Goal: Information Seeking & Learning: Learn about a topic

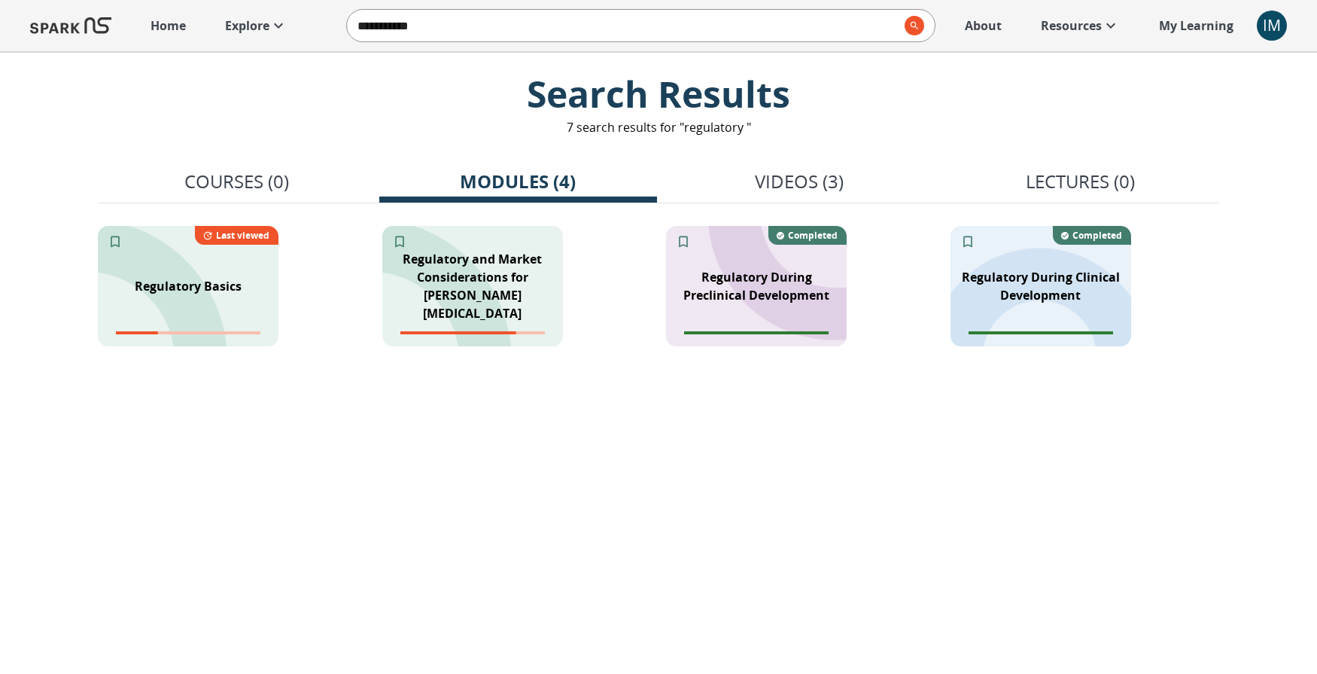
click at [1112, 26] on icon at bounding box center [1110, 25] width 9 height 5
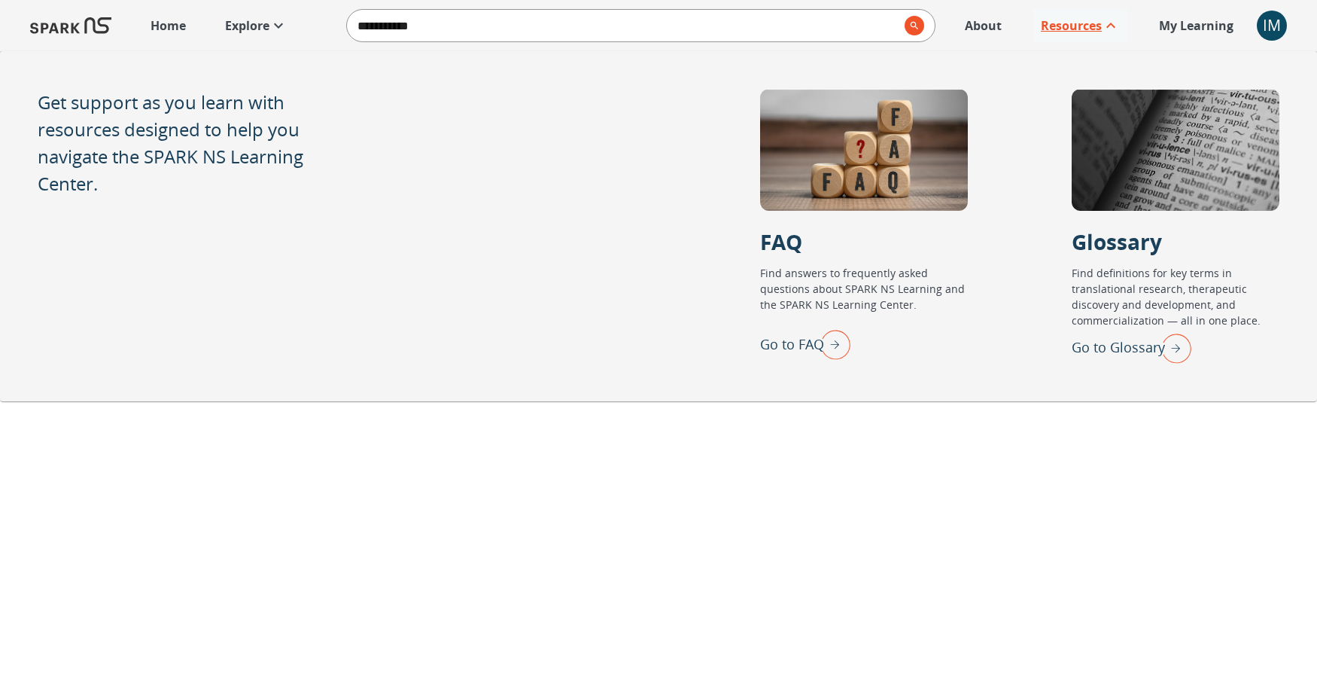
click at [284, 27] on icon at bounding box center [278, 26] width 18 height 18
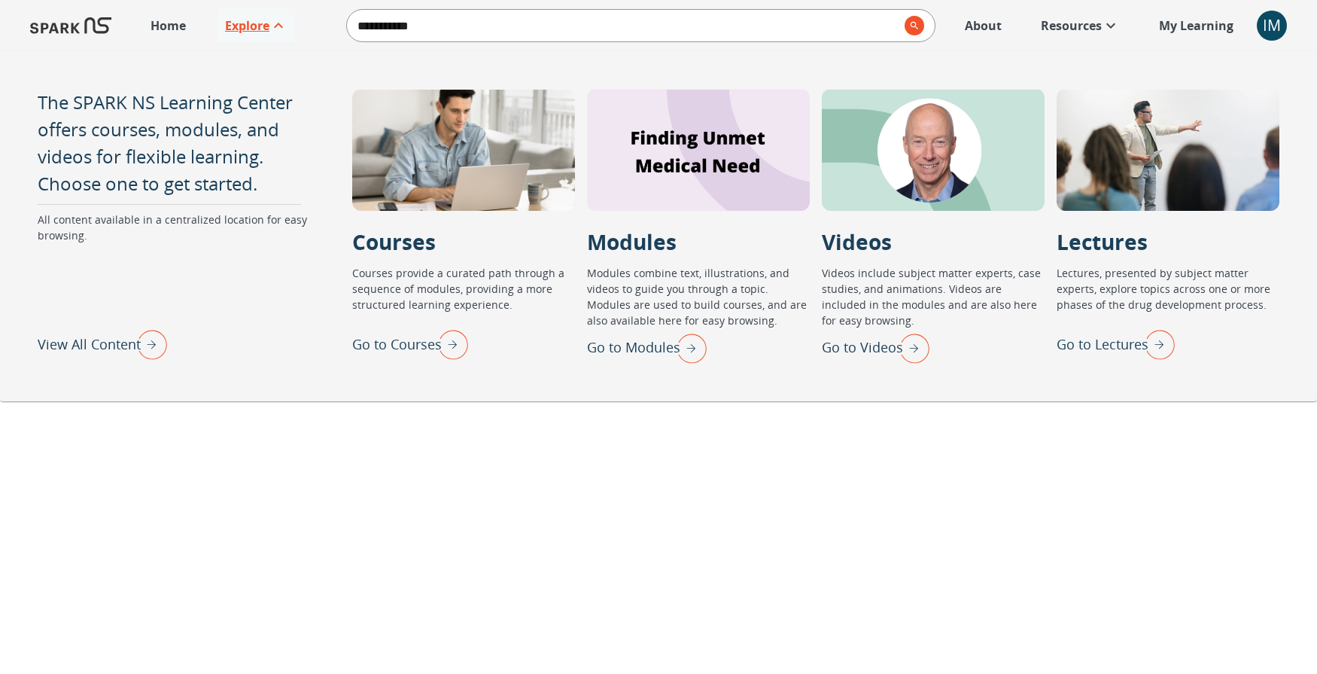
click at [157, 344] on img "View All Content" at bounding box center [148, 343] width 38 height 39
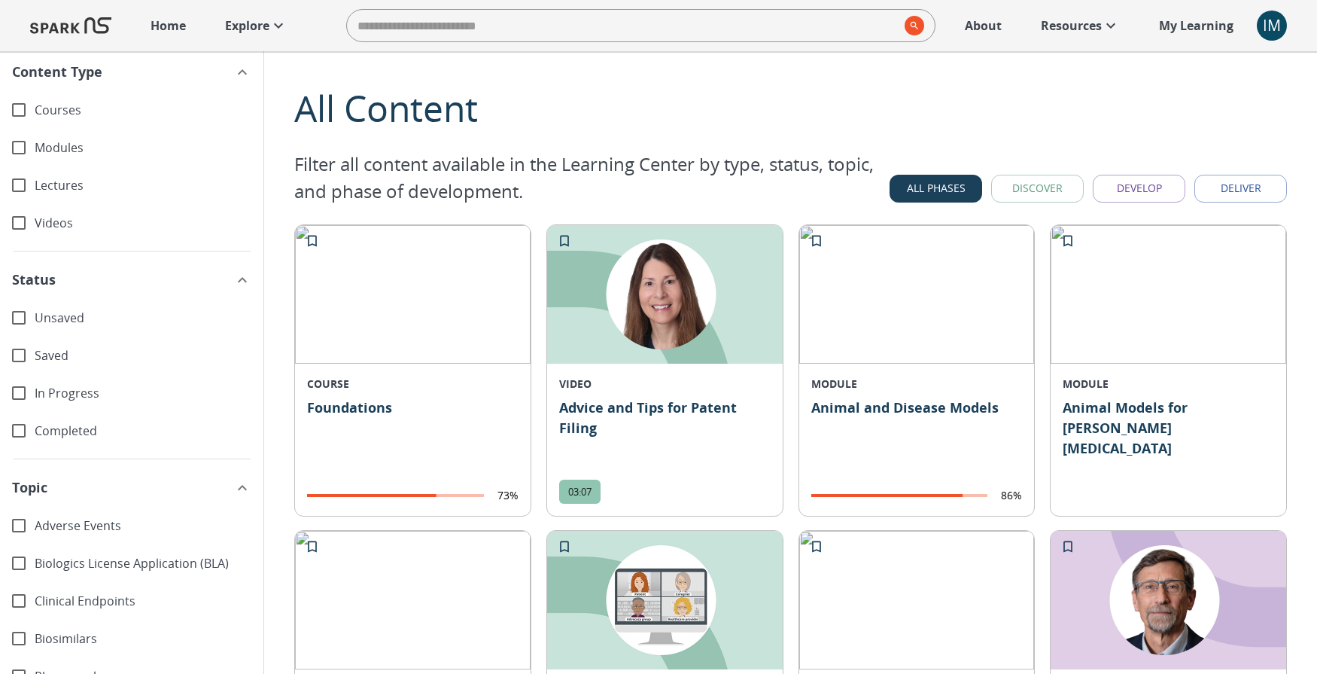
click at [1026, 193] on button "Discover" at bounding box center [1037, 189] width 93 height 28
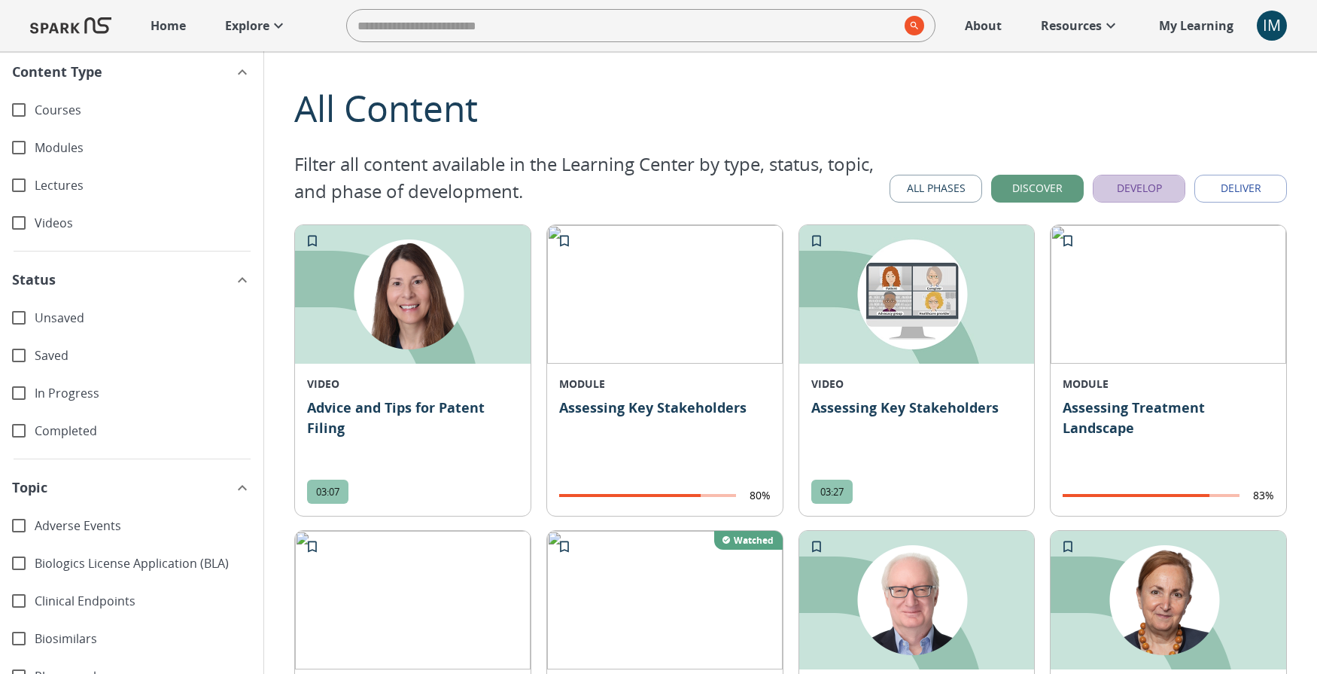
click at [1148, 193] on button "Develop" at bounding box center [1139, 189] width 93 height 28
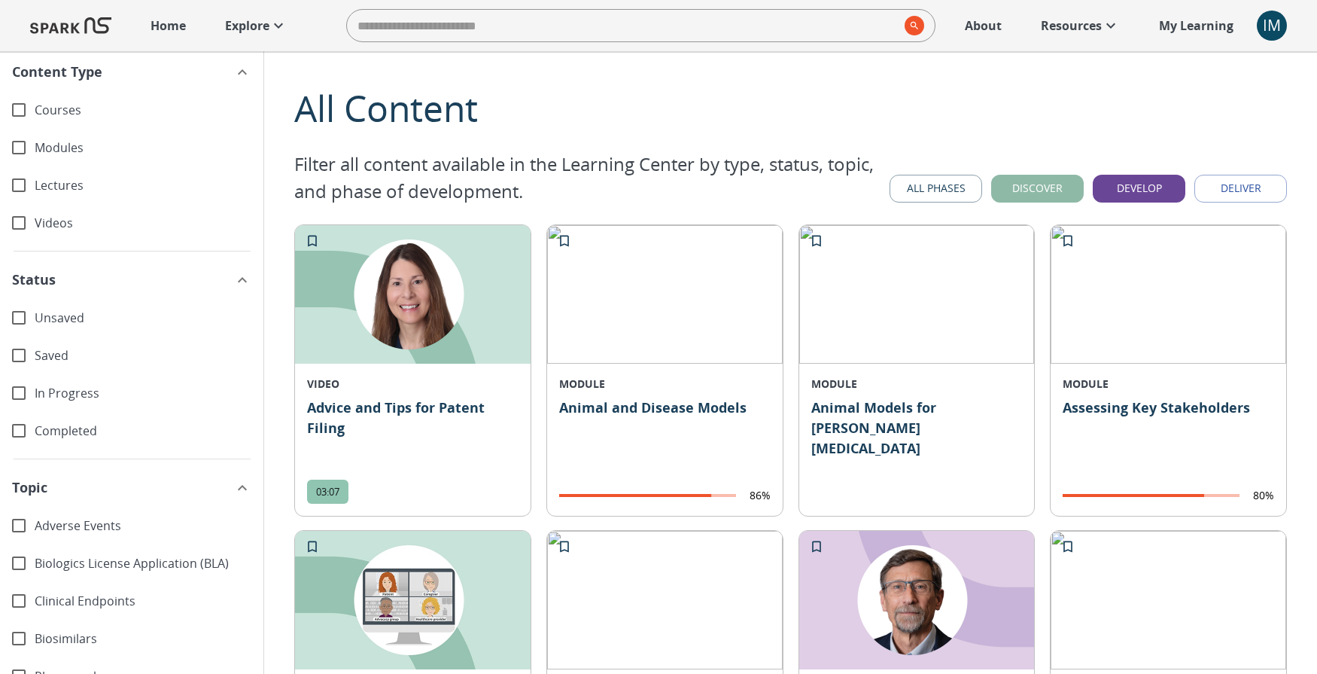
click at [1065, 187] on button "Discover" at bounding box center [1037, 189] width 93 height 28
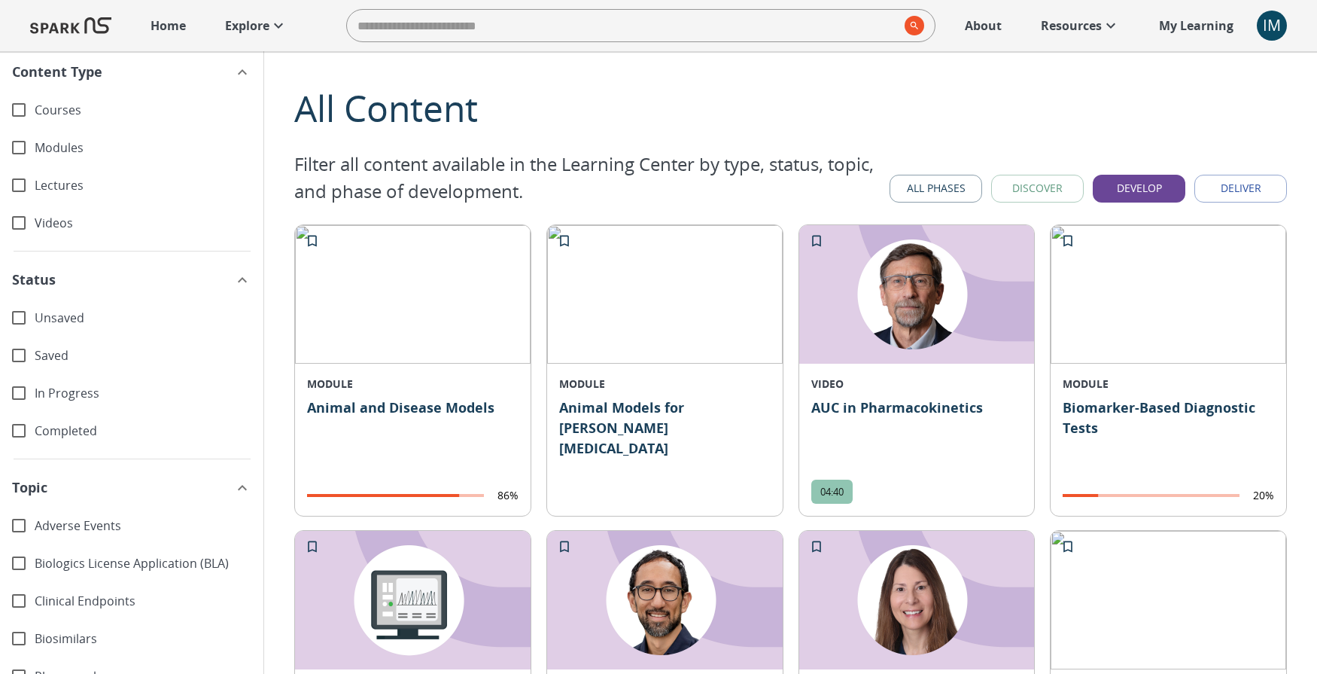
click at [1245, 188] on button "Deliver" at bounding box center [1240, 189] width 93 height 28
click at [1164, 193] on button "Develop" at bounding box center [1139, 189] width 93 height 28
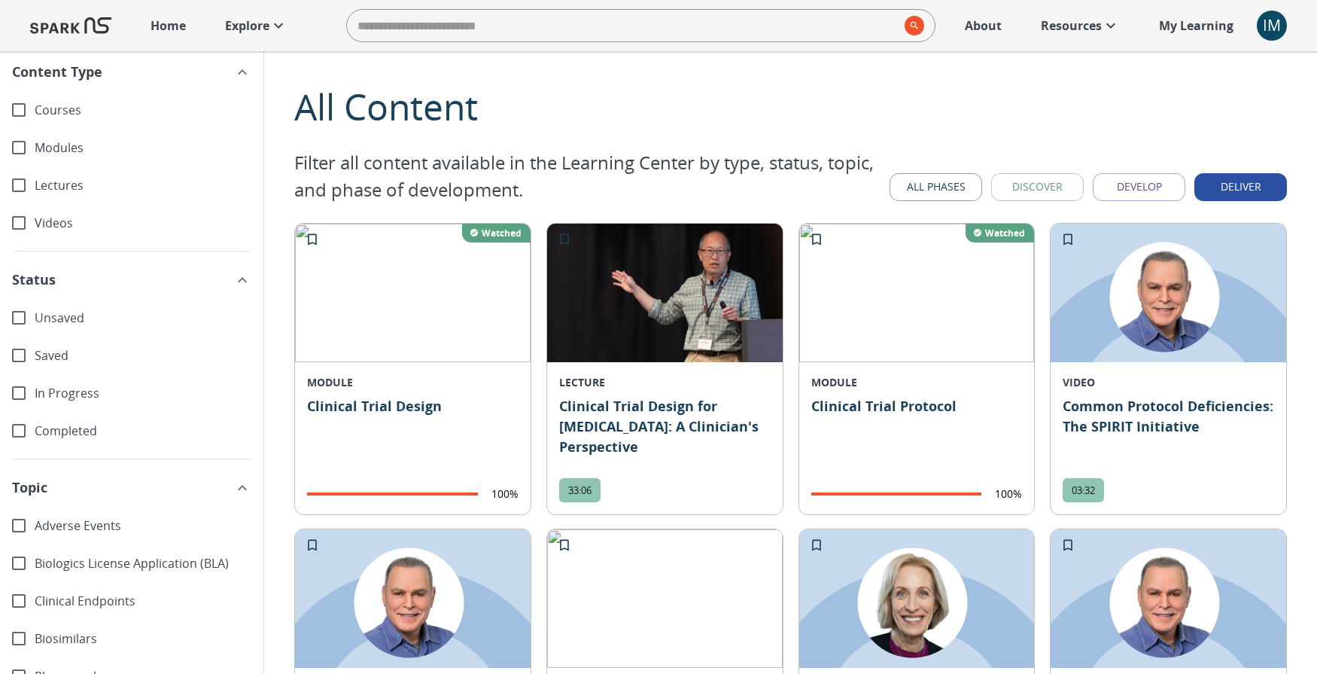
click at [963, 193] on button "All Phases" at bounding box center [936, 187] width 93 height 28
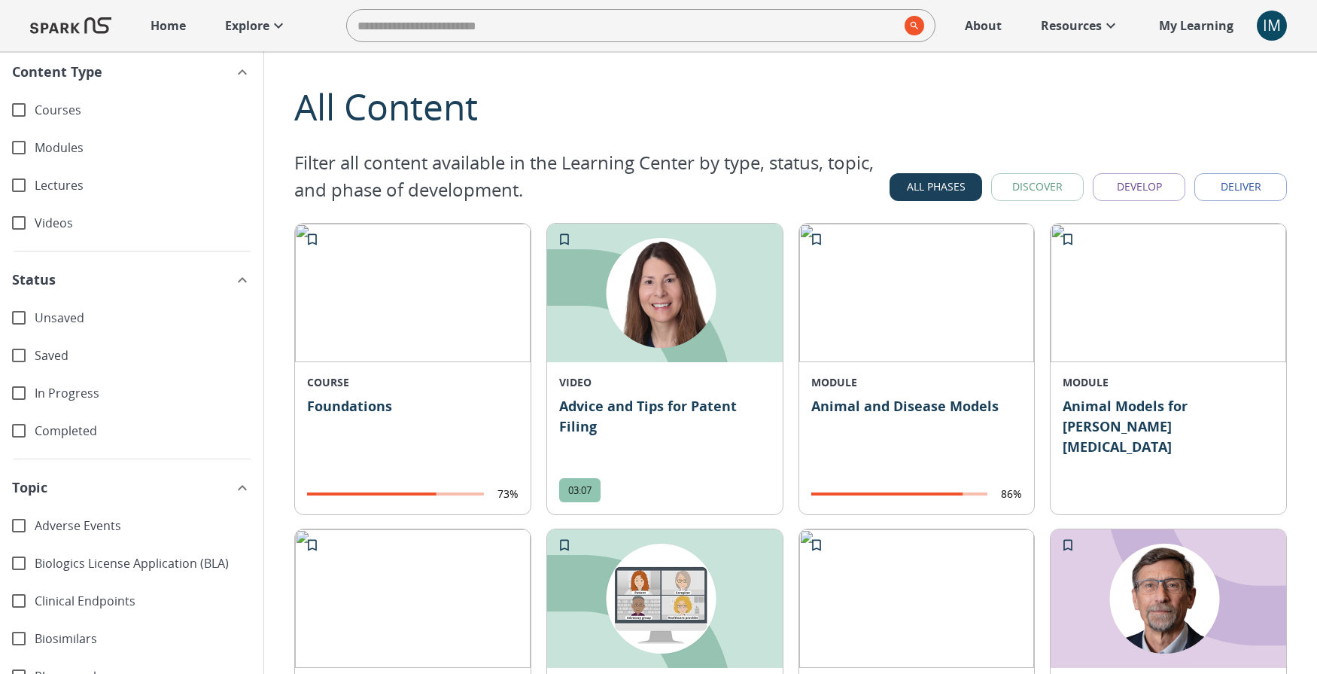
click at [36, 316] on span "Unsaved" at bounding box center [143, 317] width 217 height 17
click at [48, 227] on span "Videos" at bounding box center [143, 222] width 217 height 17
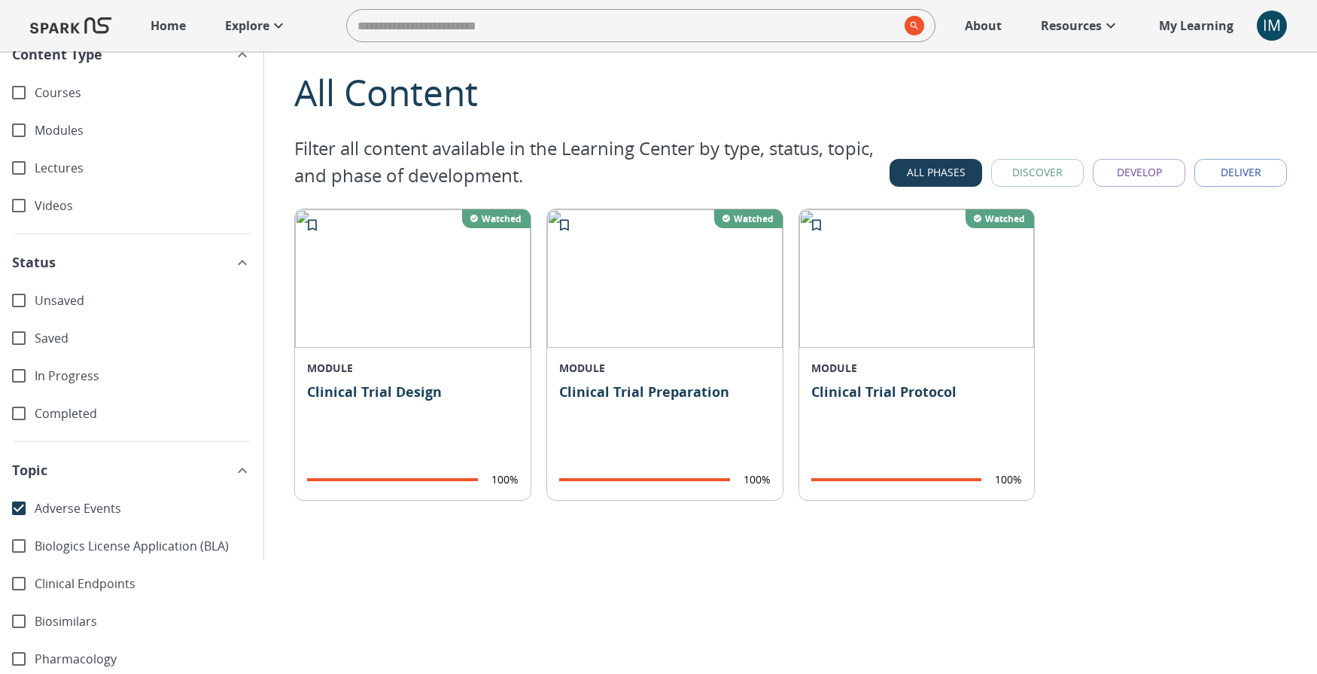
scroll to position [15, 0]
